Goal: Task Accomplishment & Management: Use online tool/utility

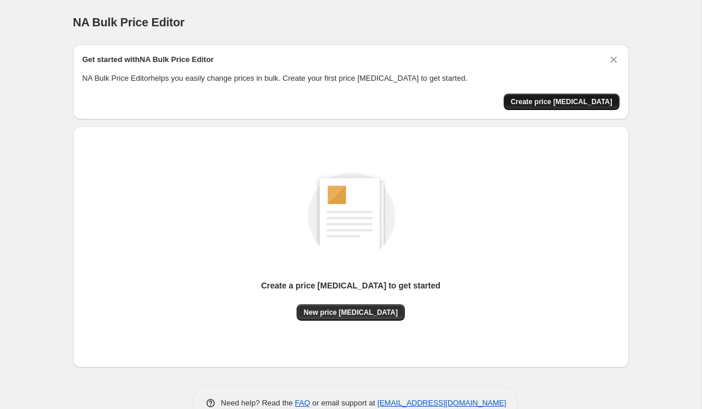
click at [550, 105] on span "Create price [MEDICAL_DATA]" at bounding box center [561, 101] width 102 height 9
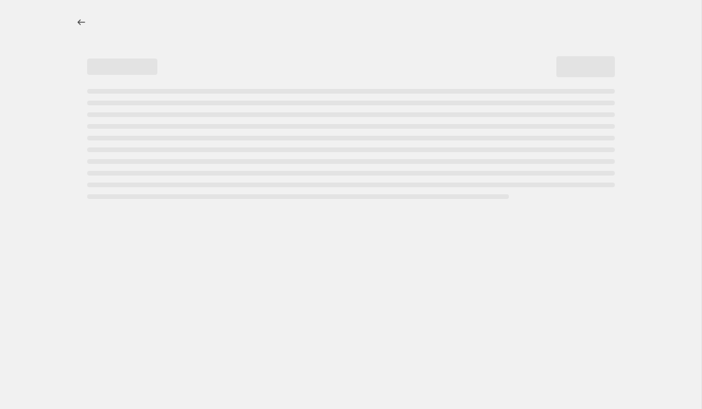
select select "percentage"
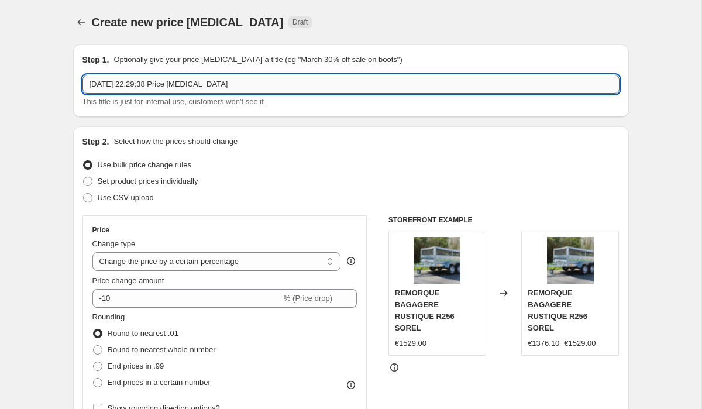
click at [110, 88] on input "[DATE] 22:29:38 Price [MEDICAL_DATA]" at bounding box center [350, 84] width 537 height 19
click at [110, 88] on input "8 sept. 2025, 22:29:38 Price change job" at bounding box center [350, 84] width 537 height 19
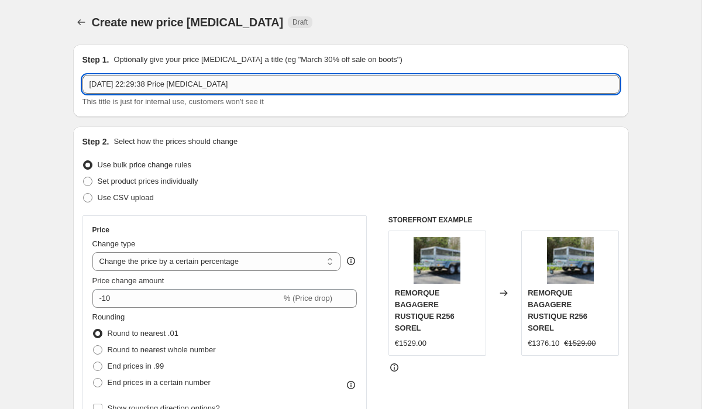
click at [110, 88] on input "8 sept. 2025, 22:29:38 Price change job" at bounding box center [350, 84] width 537 height 19
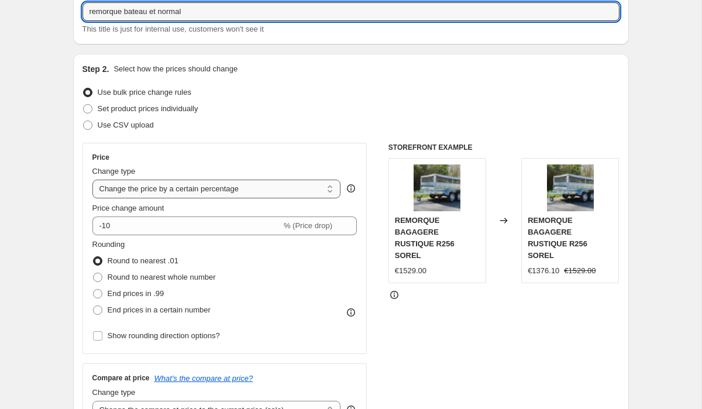
type input "remorque bateau et normal"
click at [114, 193] on select "Change the price to a certain amount Change the price by a certain amount Chang…" at bounding box center [216, 188] width 248 height 19
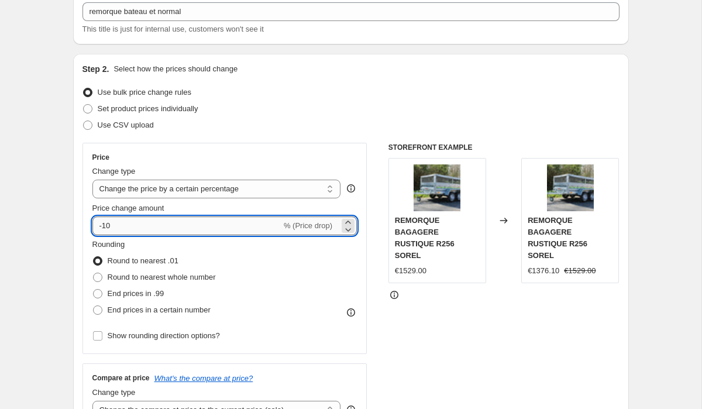
click at [122, 222] on input "-10" at bounding box center [186, 225] width 189 height 19
type input "-15"
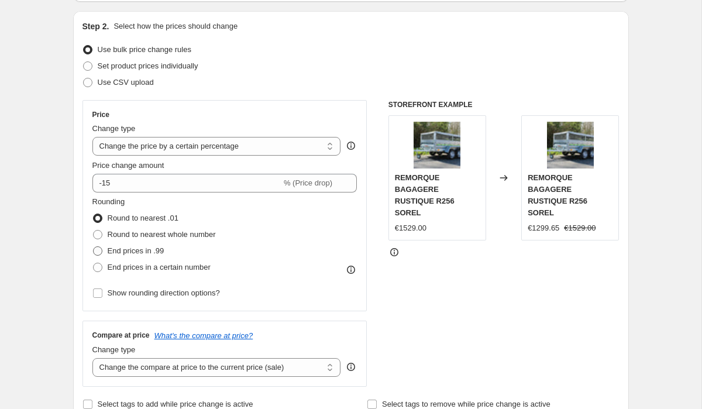
click at [98, 246] on span at bounding box center [97, 250] width 9 height 9
click at [94, 246] on input "End prices in .99" at bounding box center [93, 246] width 1 height 1
radio input "true"
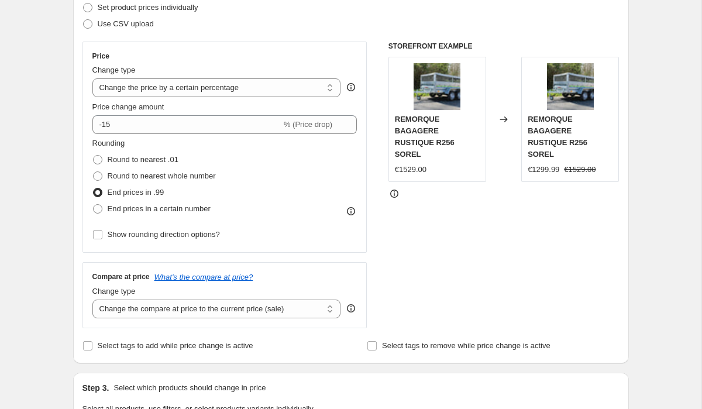
scroll to position [246, 0]
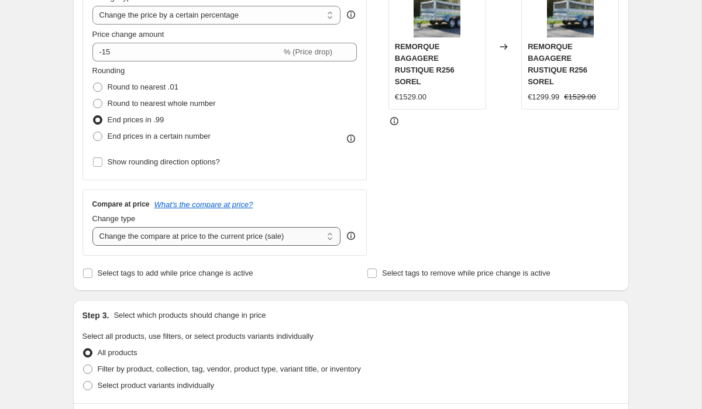
click at [118, 236] on select "Change the compare at price to the current price (sale) Change the compare at p…" at bounding box center [216, 236] width 248 height 19
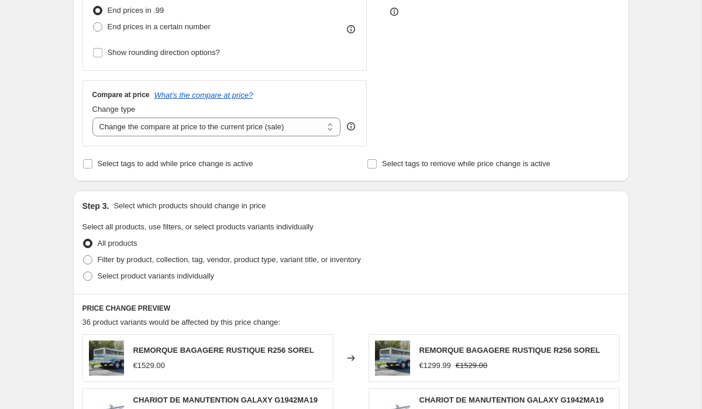
scroll to position [360, 0]
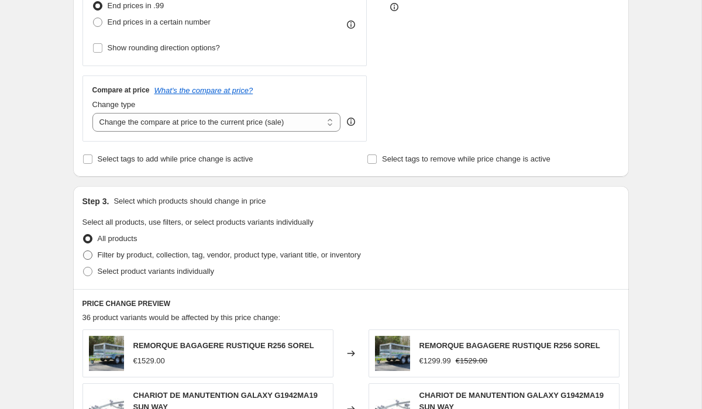
click at [88, 253] on span at bounding box center [87, 254] width 9 height 9
click at [84, 251] on input "Filter by product, collection, tag, vendor, product type, variant title, or inv…" at bounding box center [83, 250] width 1 height 1
radio input "true"
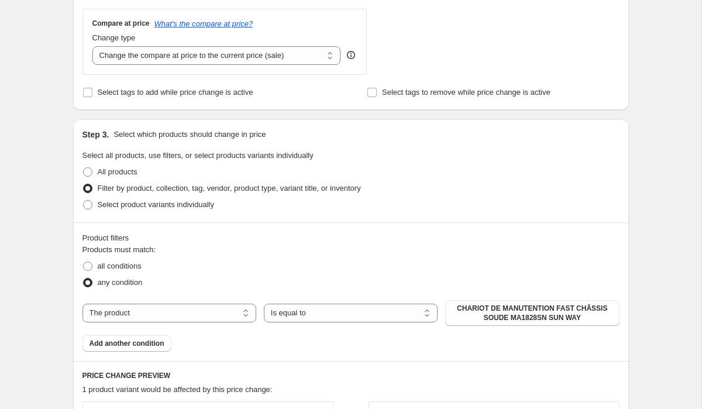
scroll to position [440, 0]
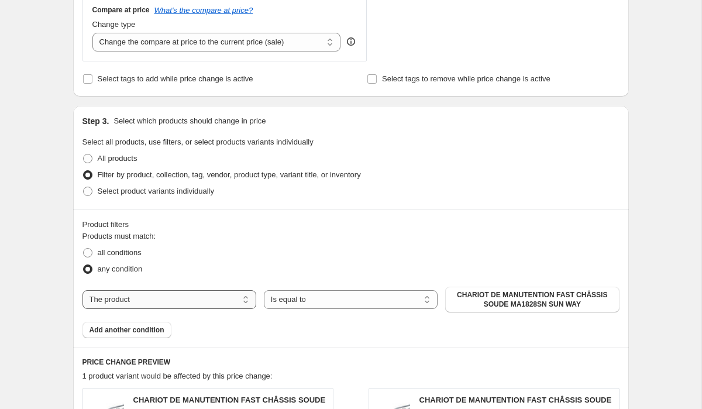
click at [107, 298] on select "The product The product's collection The product's vendor The product's status …" at bounding box center [169, 299] width 174 height 19
click at [115, 308] on select "The product The product's collection The product's vendor The product's status …" at bounding box center [169, 299] width 174 height 19
select select "collection"
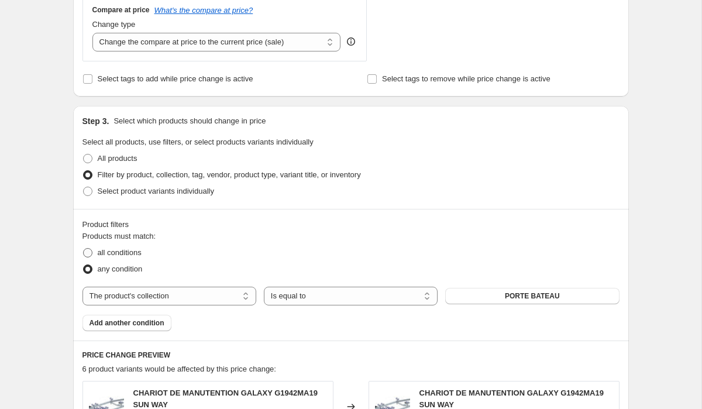
click at [85, 250] on span at bounding box center [87, 252] width 9 height 9
click at [84, 248] on input "all conditions" at bounding box center [83, 248] width 1 height 1
radio input "true"
click at [99, 327] on button "Add another condition" at bounding box center [126, 323] width 89 height 16
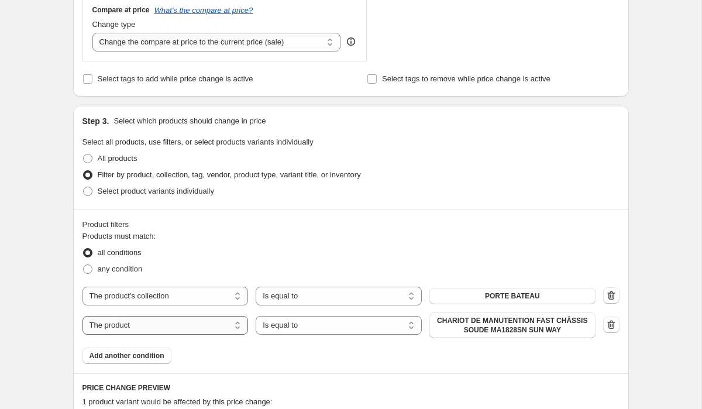
click at [161, 320] on select "The product The product's collection The product's vendor The product's status …" at bounding box center [165, 325] width 166 height 19
select select "collection"
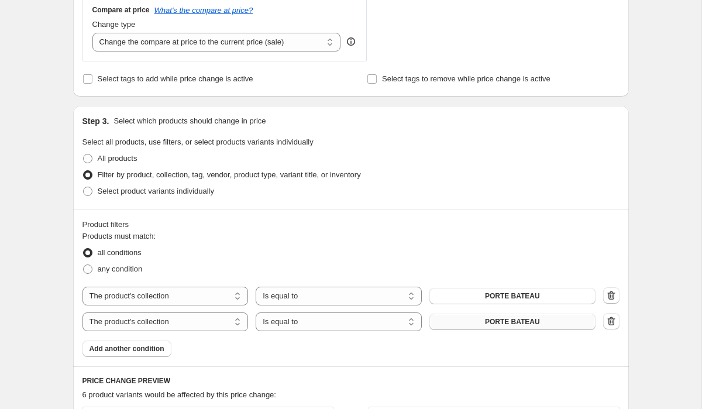
click at [480, 327] on button "PORTE BATEAU" at bounding box center [512, 321] width 166 height 16
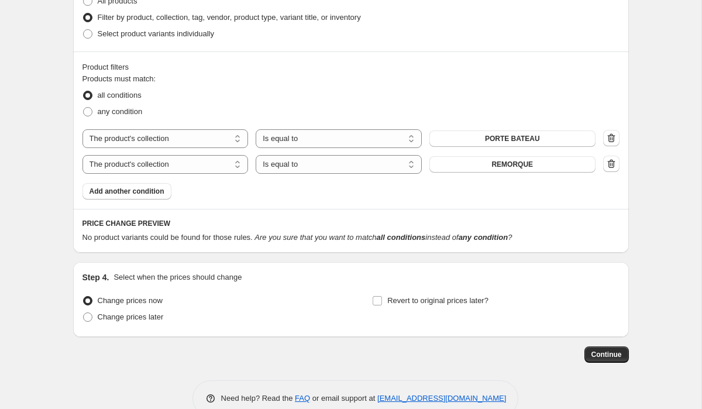
scroll to position [623, 0]
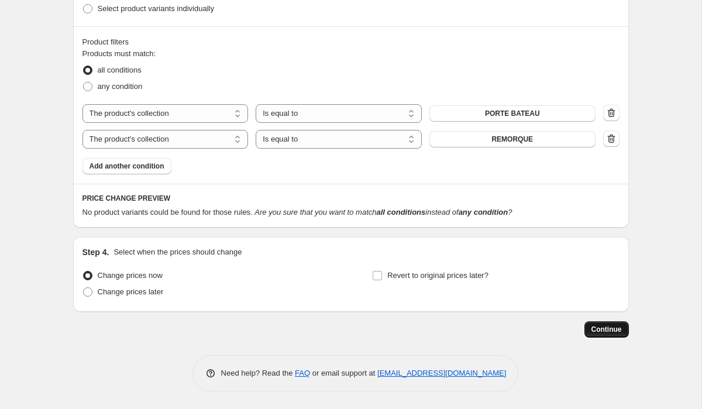
click at [612, 334] on button "Continue" at bounding box center [606, 329] width 44 height 16
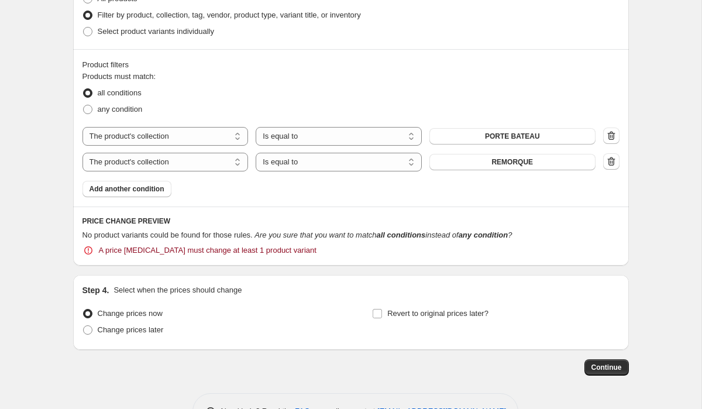
scroll to position [703, 0]
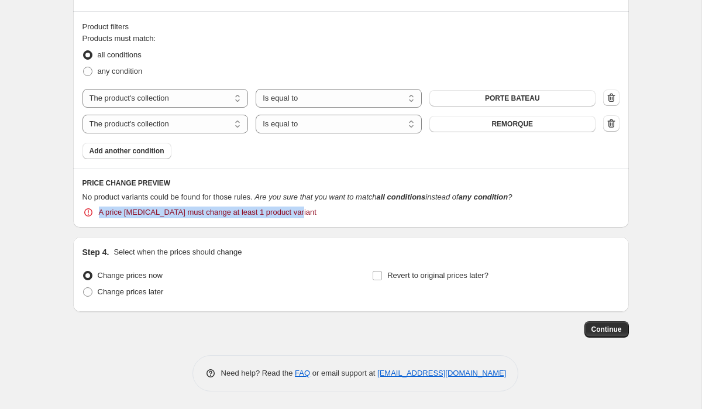
drag, startPoint x: 99, startPoint y: 212, endPoint x: 276, endPoint y: 220, distance: 176.8
click at [276, 220] on div "PRICE CHANGE PREVIEW No product variants could be found for those rules. Are yo…" at bounding box center [350, 198] width 555 height 60
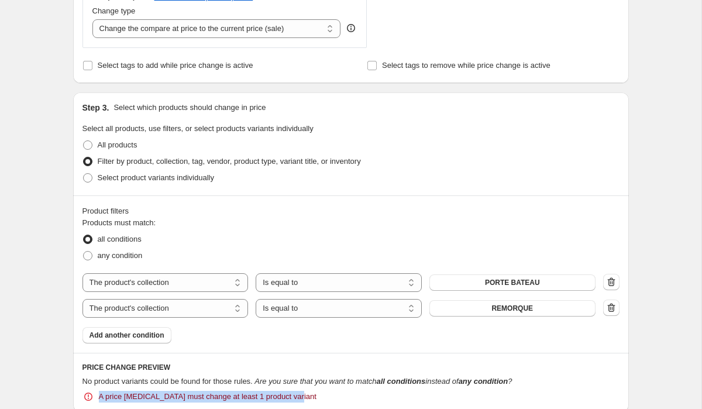
scroll to position [518, 0]
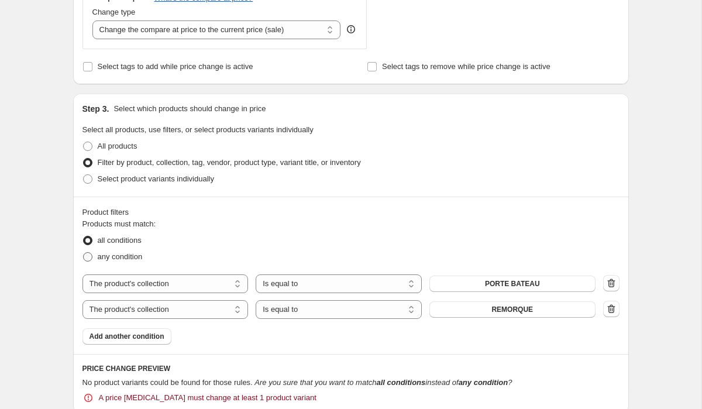
click at [84, 262] on label "any condition" at bounding box center [112, 256] width 60 height 16
click at [84, 253] on input "any condition" at bounding box center [83, 252] width 1 height 1
radio input "true"
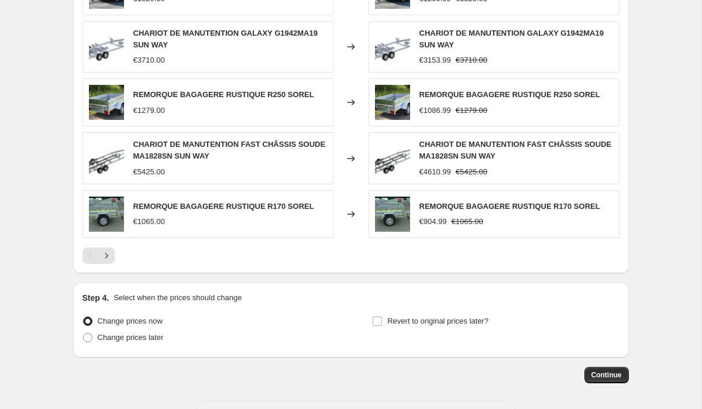
scroll to position [925, 0]
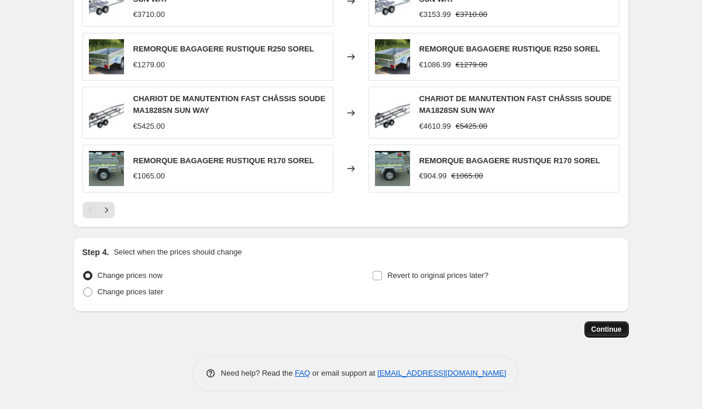
click at [599, 322] on button "Continue" at bounding box center [606, 329] width 44 height 16
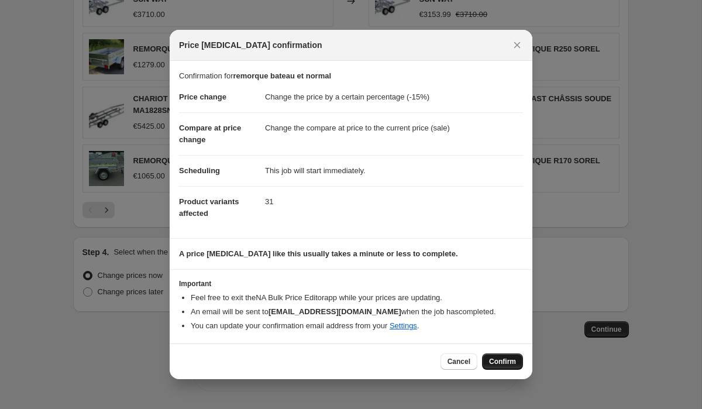
click at [513, 356] on button "Confirm" at bounding box center [502, 361] width 41 height 16
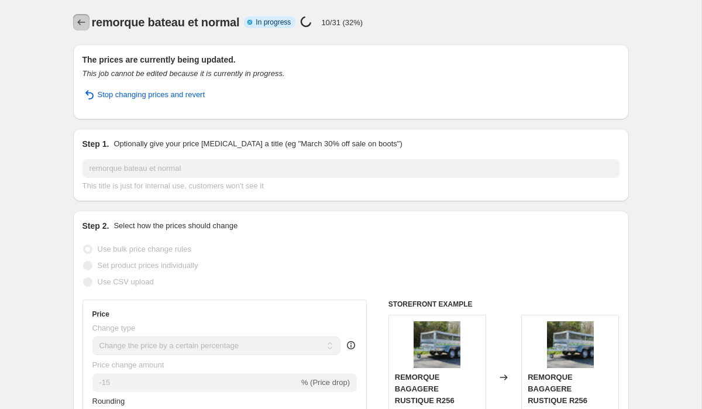
click at [81, 22] on icon "Price change jobs" at bounding box center [81, 22] width 12 height 12
